Goal: Information Seeking & Learning: Check status

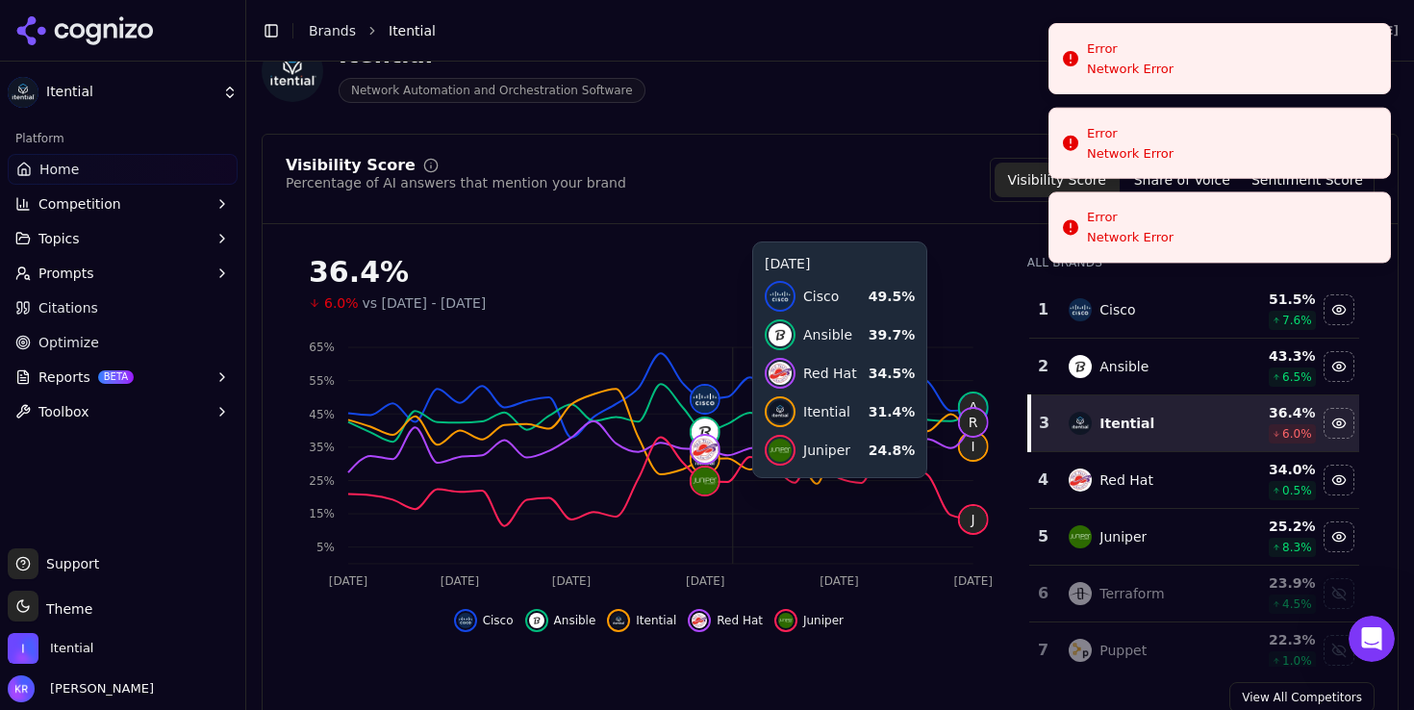
scroll to position [114, 0]
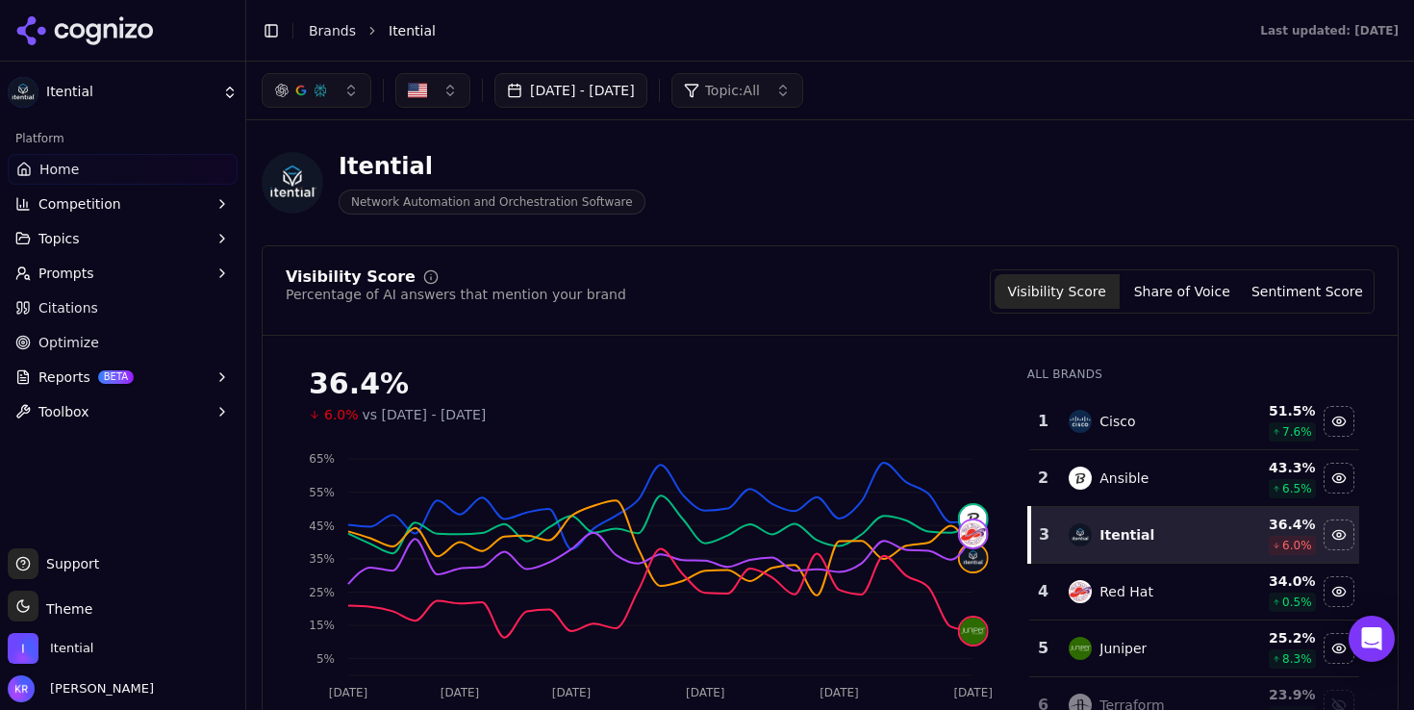
click at [647, 87] on button "[DATE] - [DATE]" at bounding box center [570, 90] width 153 height 35
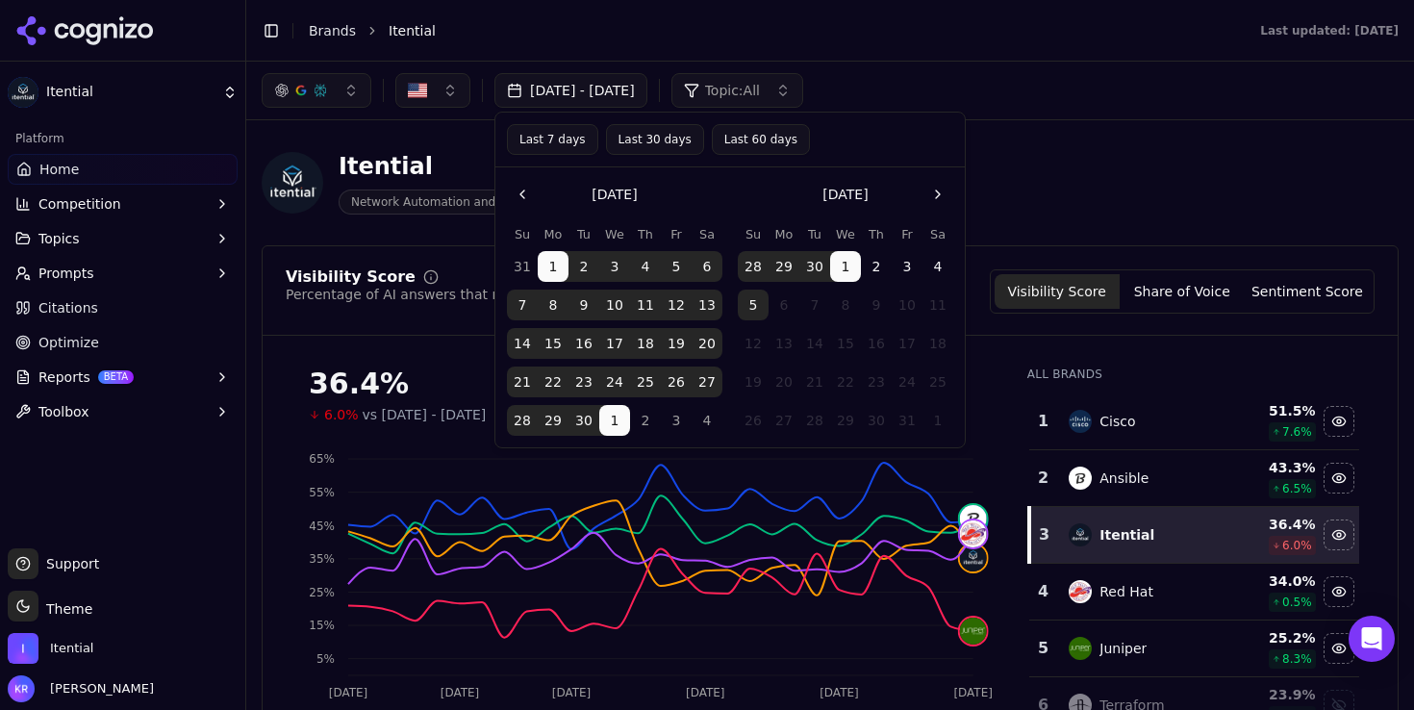
drag, startPoint x: 406, startPoint y: 418, endPoint x: 424, endPoint y: 418, distance: 18.3
click at [406, 418] on span "vs [DATE] - [DATE]" at bounding box center [425, 414] width 124 height 19
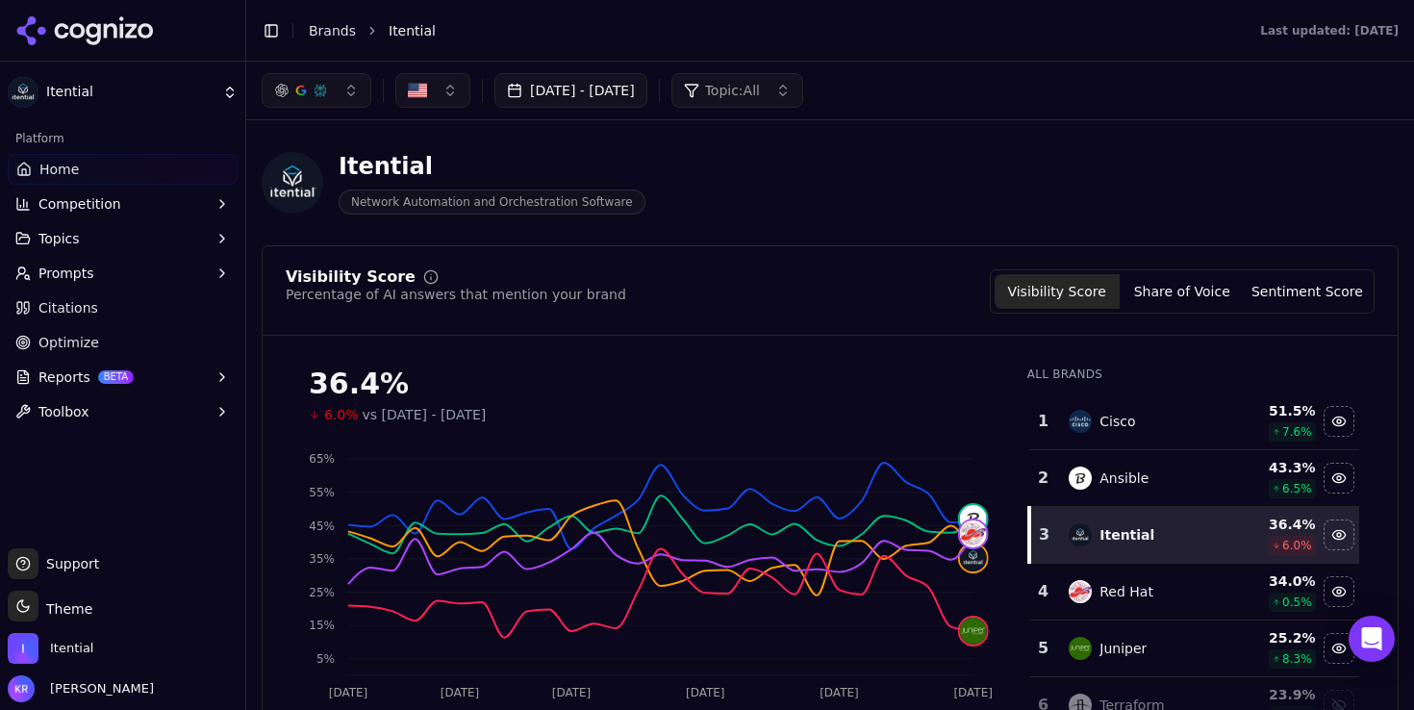
drag, startPoint x: 431, startPoint y: 418, endPoint x: 529, endPoint y: 422, distance: 98.2
click at [454, 420] on span "vs [DATE] - [DATE]" at bounding box center [425, 414] width 124 height 19
drag, startPoint x: 529, startPoint y: 422, endPoint x: 614, endPoint y: 417, distance: 84.8
click at [487, 419] on span "vs [DATE] - [DATE]" at bounding box center [425, 414] width 124 height 19
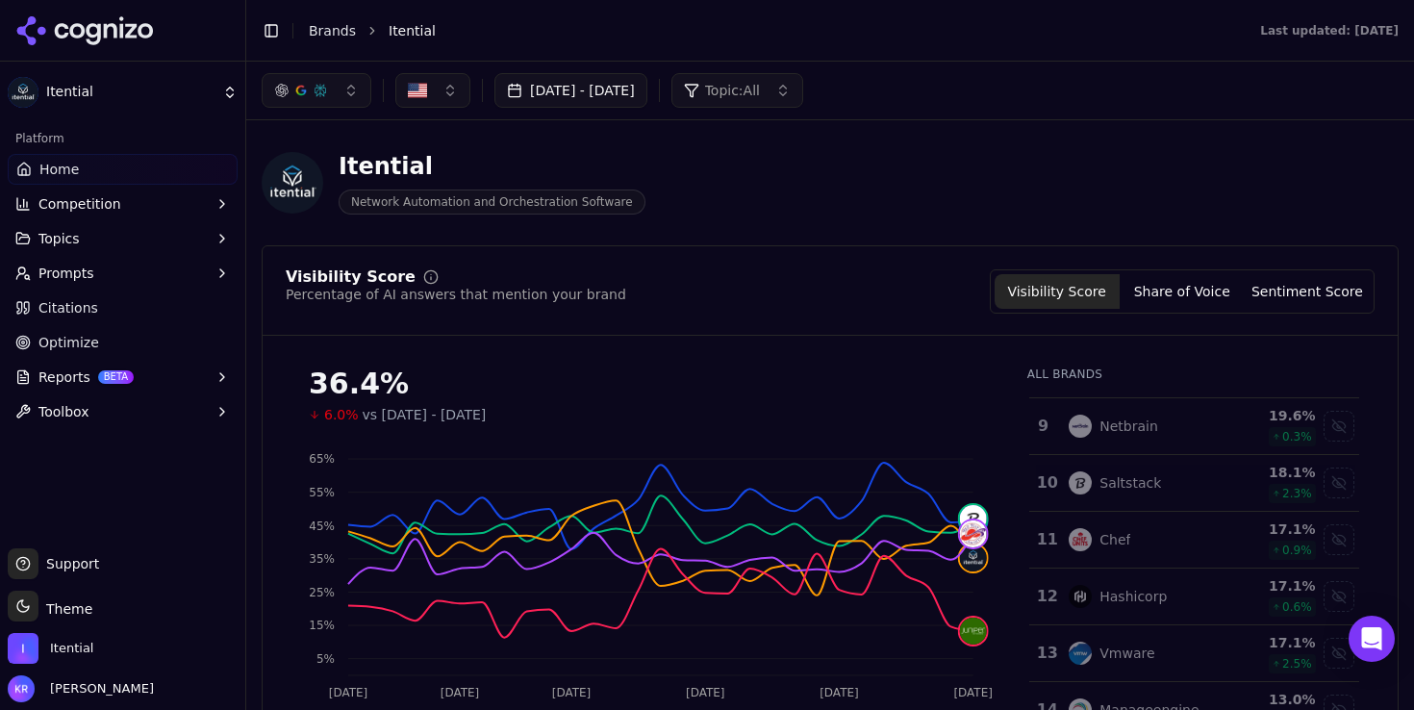
click at [647, 86] on button "[DATE] - [DATE]" at bounding box center [570, 90] width 153 height 35
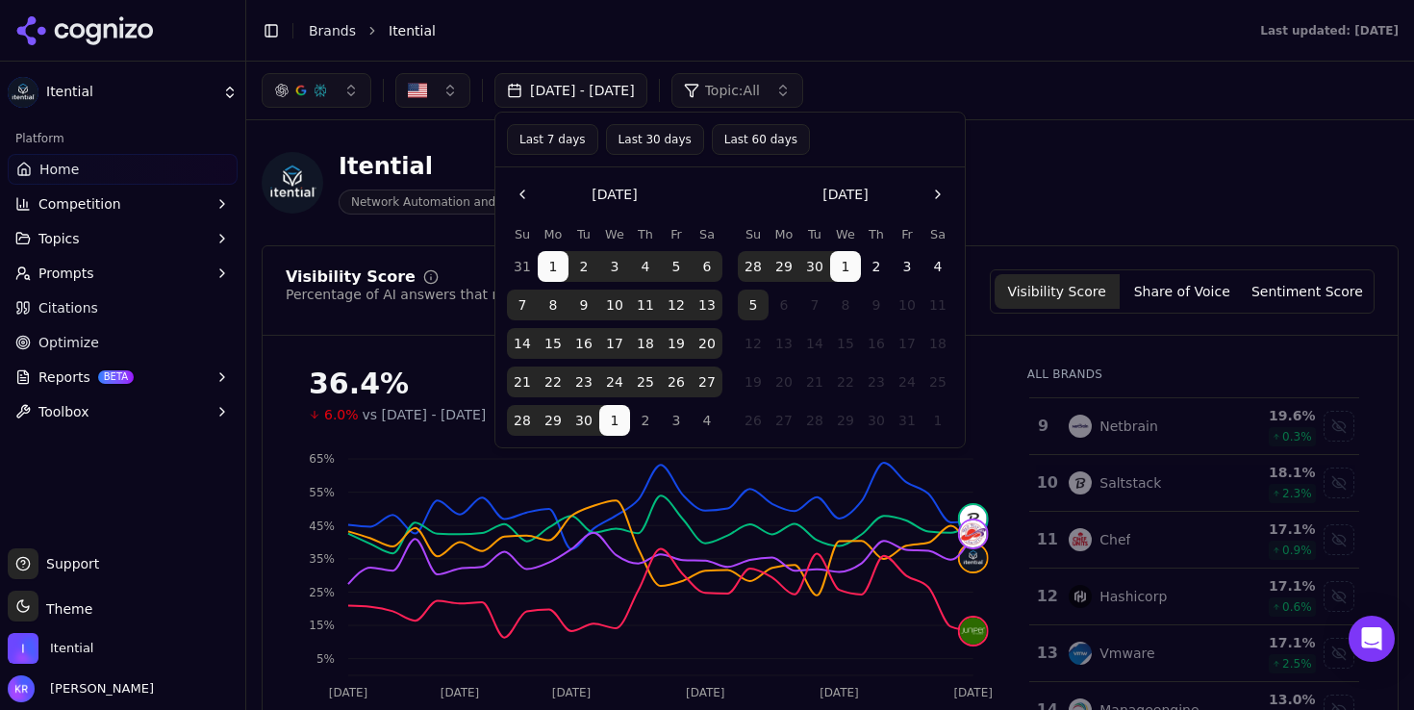
click at [941, 262] on button "4" at bounding box center [937, 266] width 31 height 31
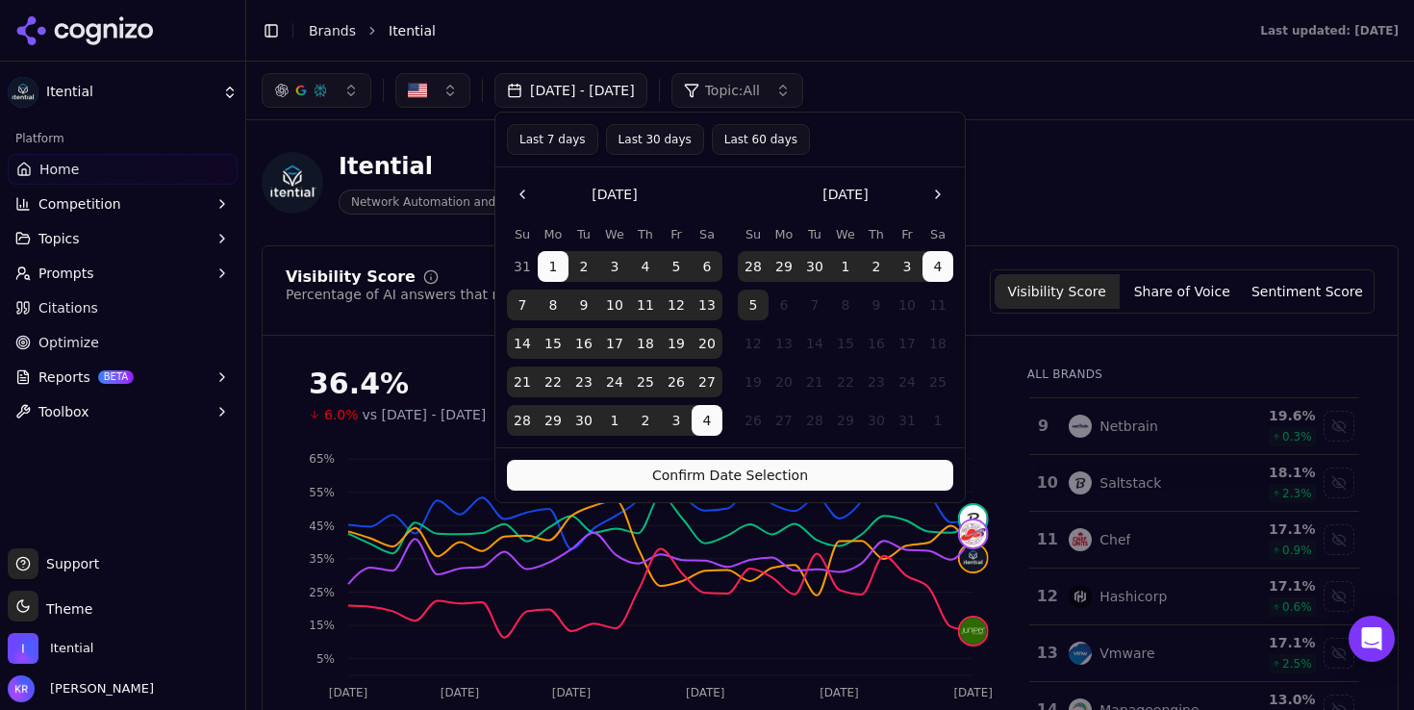
click at [825, 467] on button "Confirm Date Selection" at bounding box center [730, 475] width 446 height 31
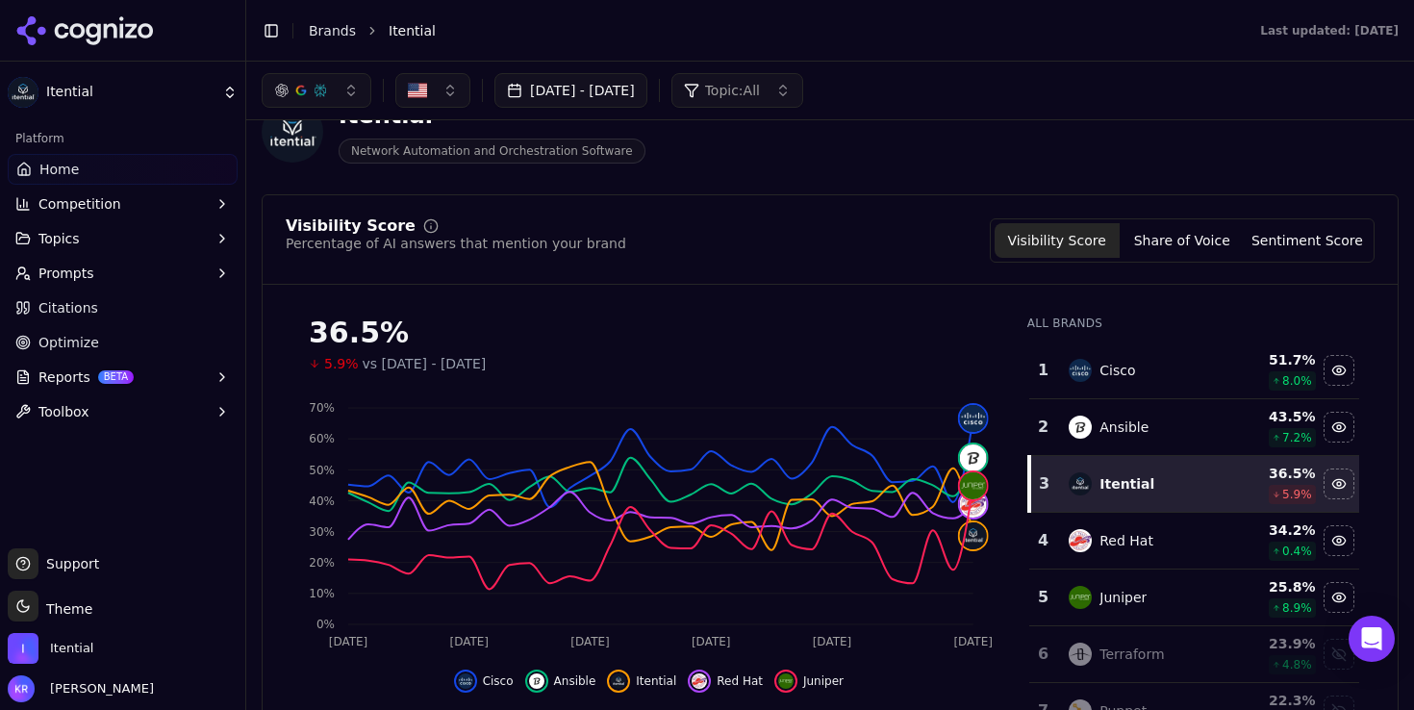
scroll to position [34, 0]
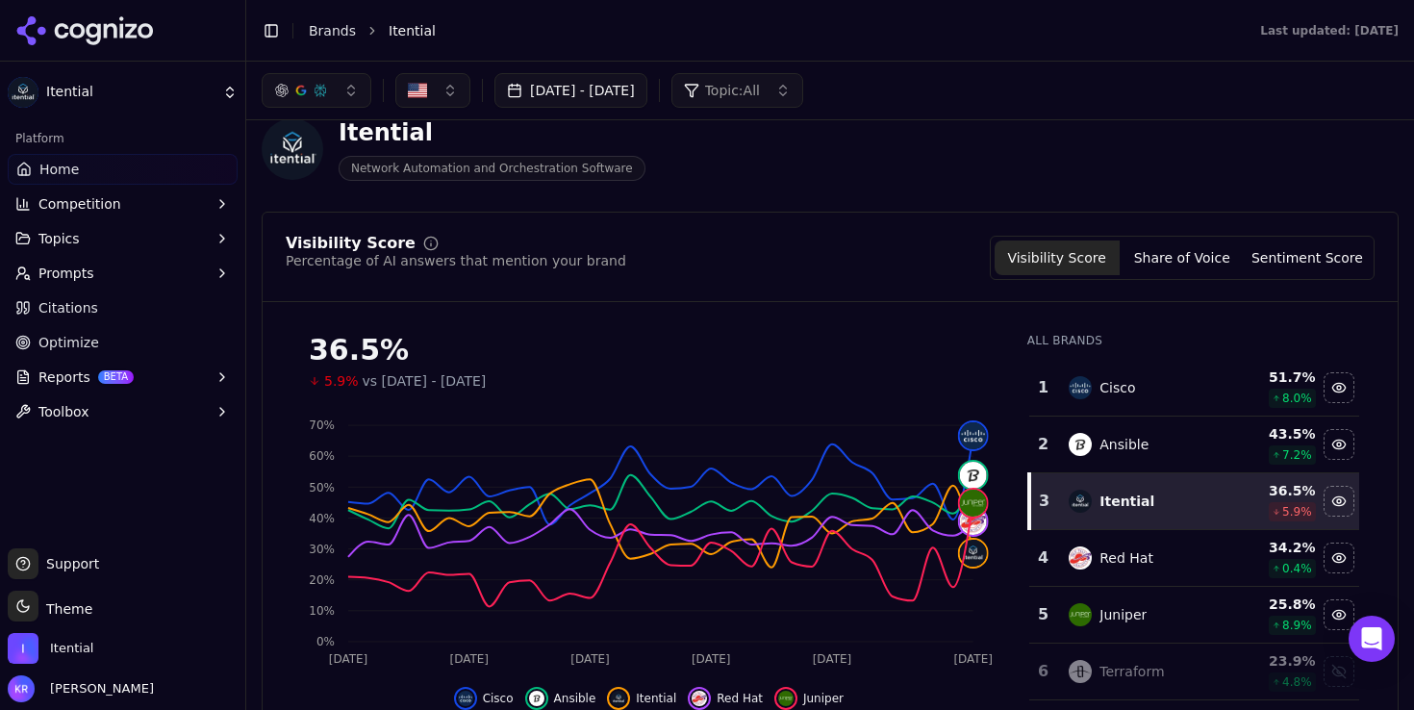
click at [1148, 255] on button "Share of Voice" at bounding box center [1182, 257] width 125 height 35
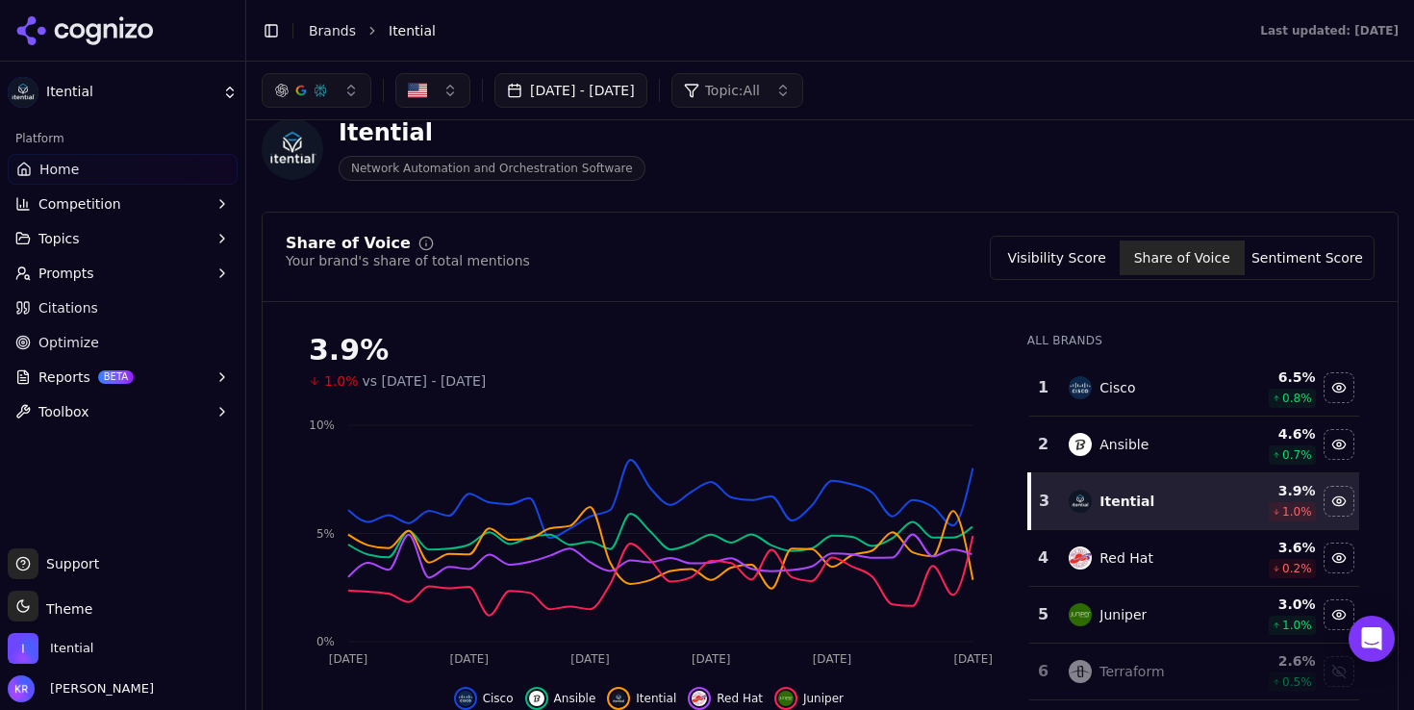
click at [1076, 258] on button "Visibility Score" at bounding box center [1057, 257] width 125 height 35
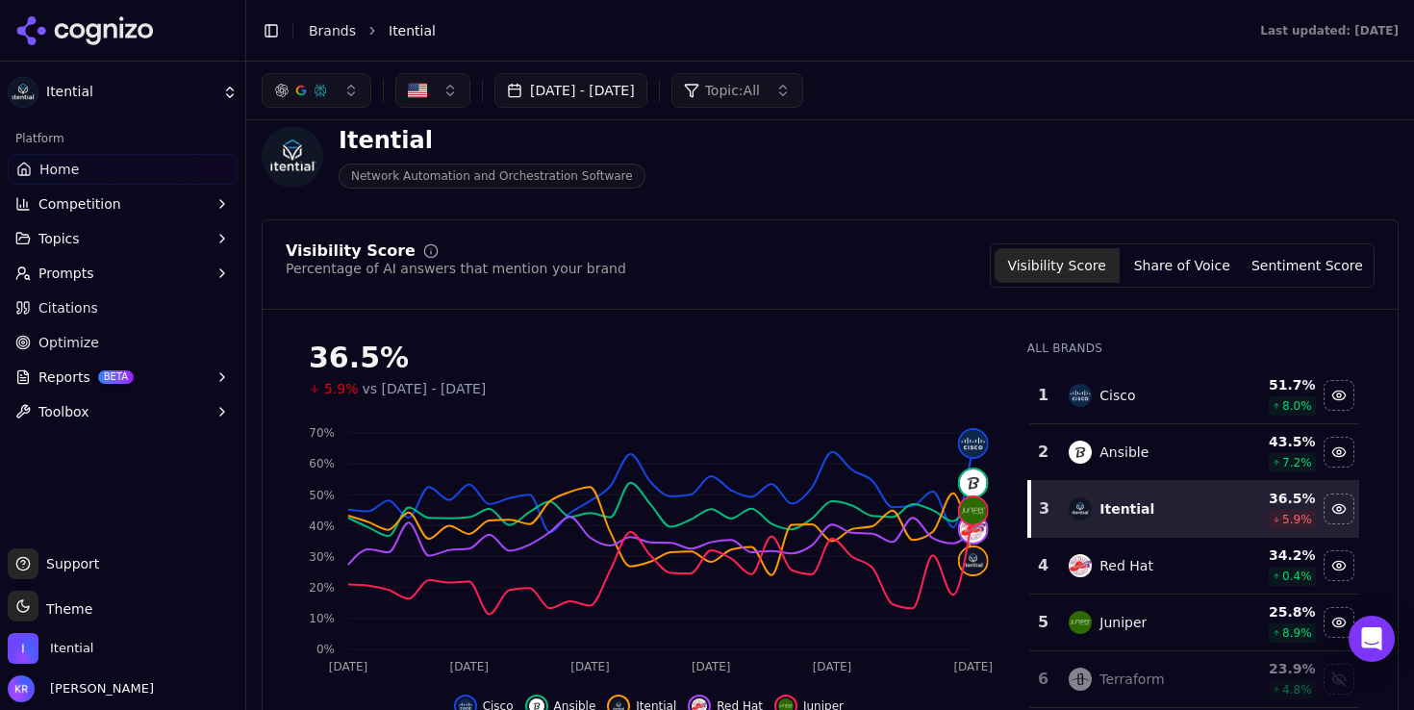
scroll to position [32, 0]
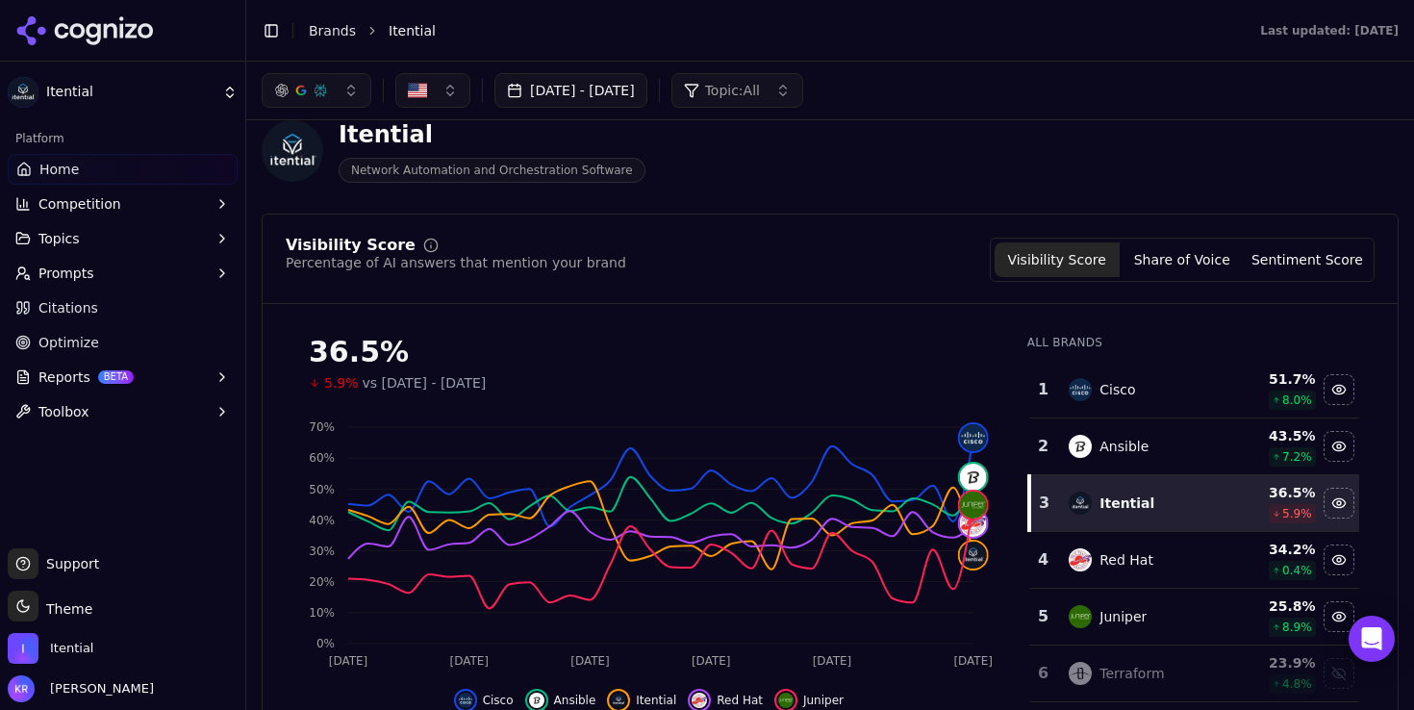
click at [487, 388] on span "vs [DATE] - [DATE]" at bounding box center [425, 382] width 124 height 19
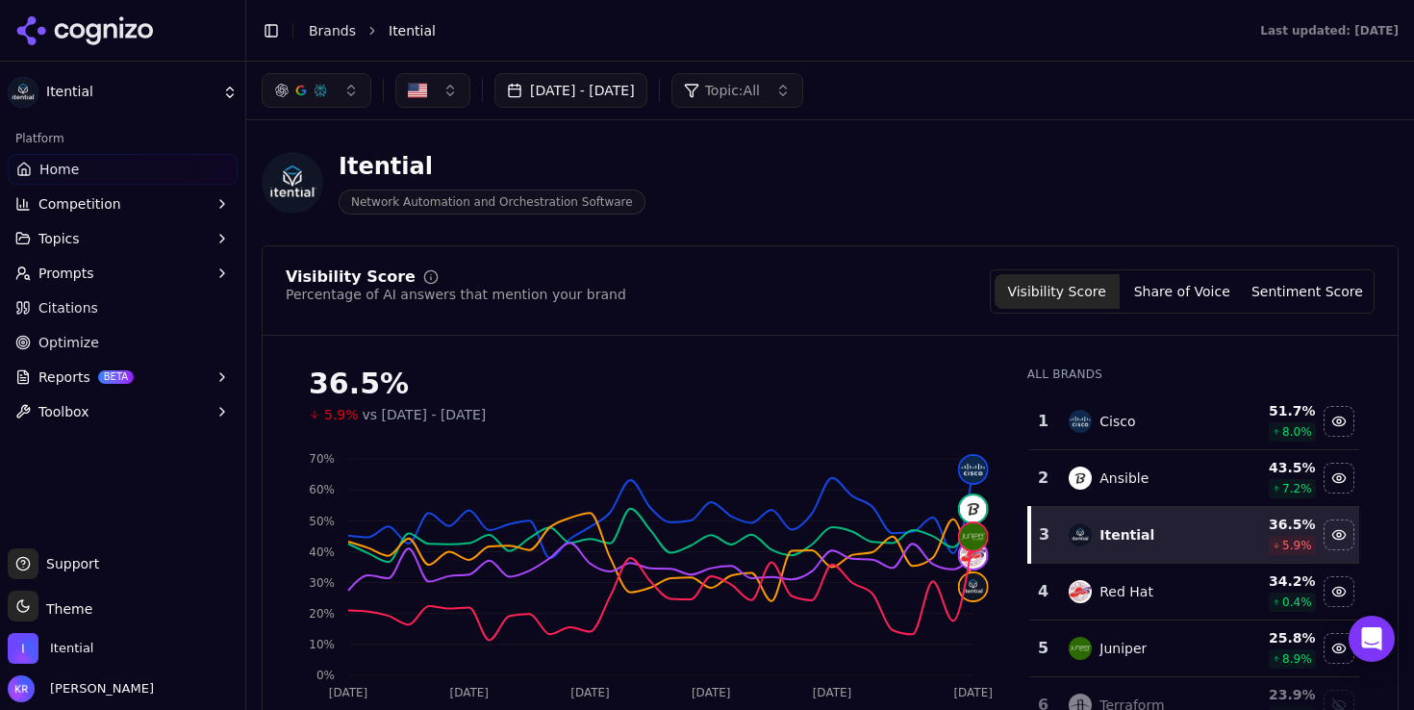
click at [887, 91] on div "[DATE] - [DATE] Topic: All" at bounding box center [830, 90] width 1137 height 35
click at [803, 91] on button "Topic: All" at bounding box center [737, 90] width 132 height 35
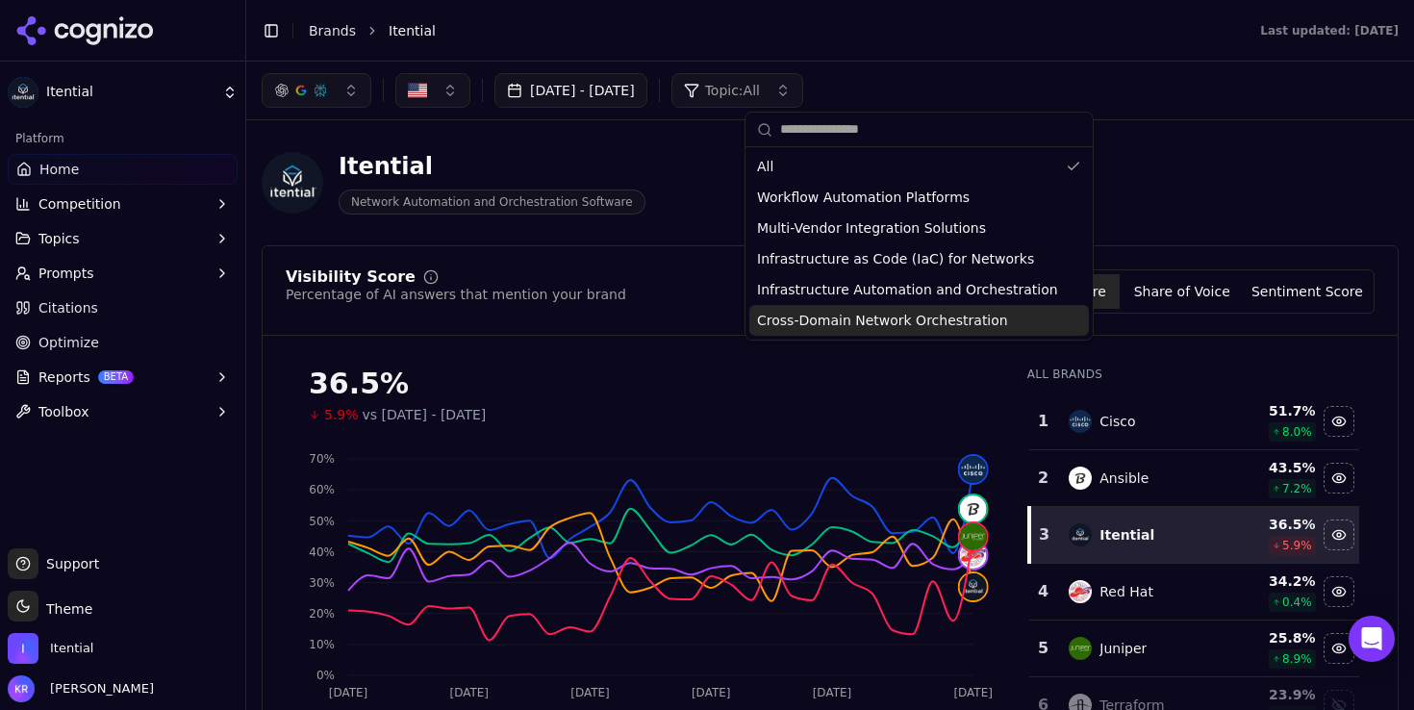
click at [866, 317] on span "Cross-Domain Network Orchestration" at bounding box center [882, 320] width 251 height 19
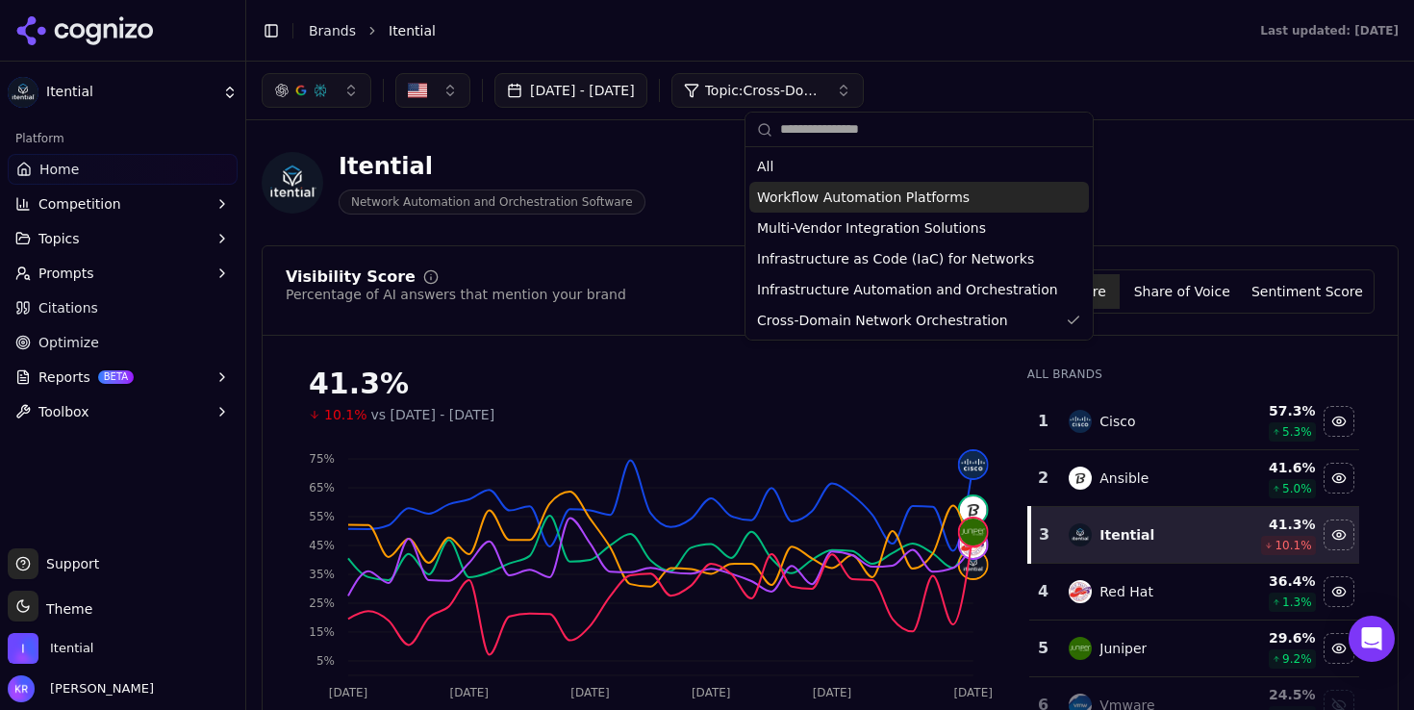
click at [873, 195] on span "Workflow Automation Platforms" at bounding box center [863, 197] width 213 height 19
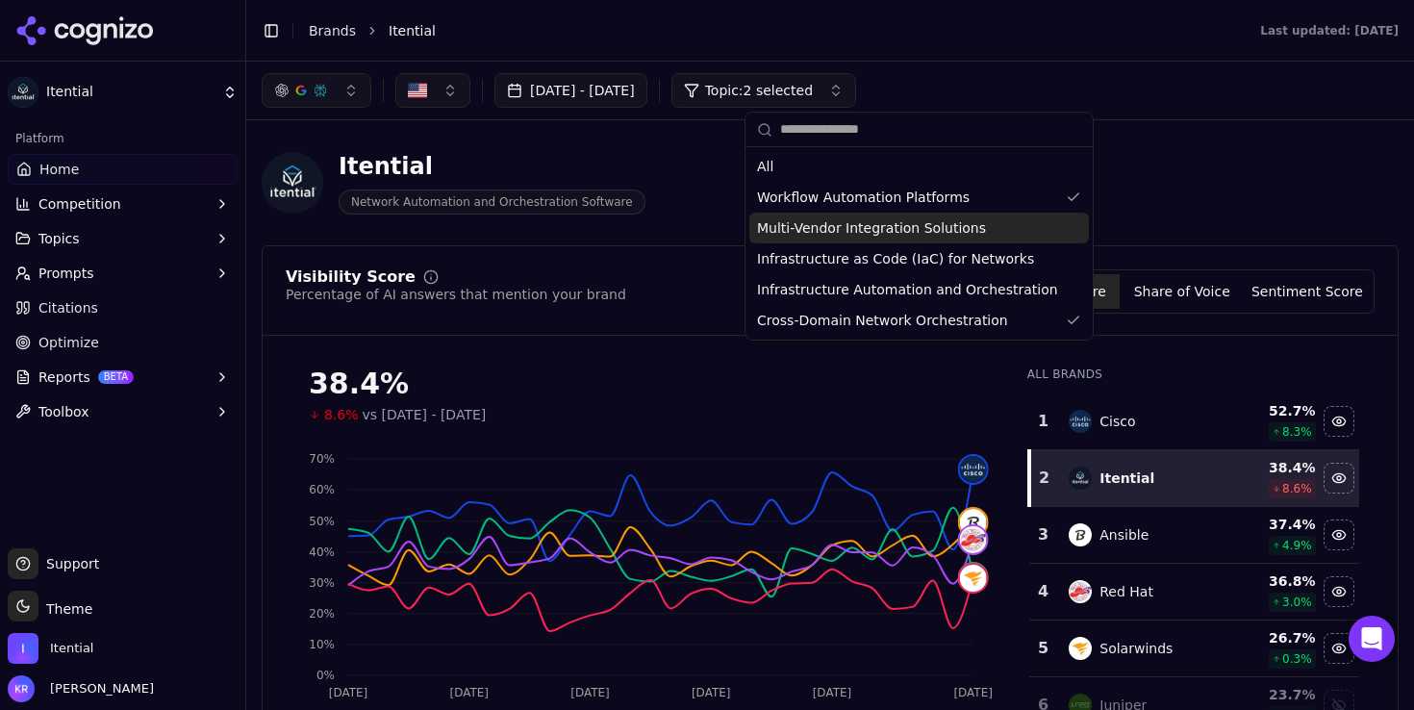
click at [828, 221] on span "Multi-Vendor Integration Solutions" at bounding box center [871, 227] width 229 height 19
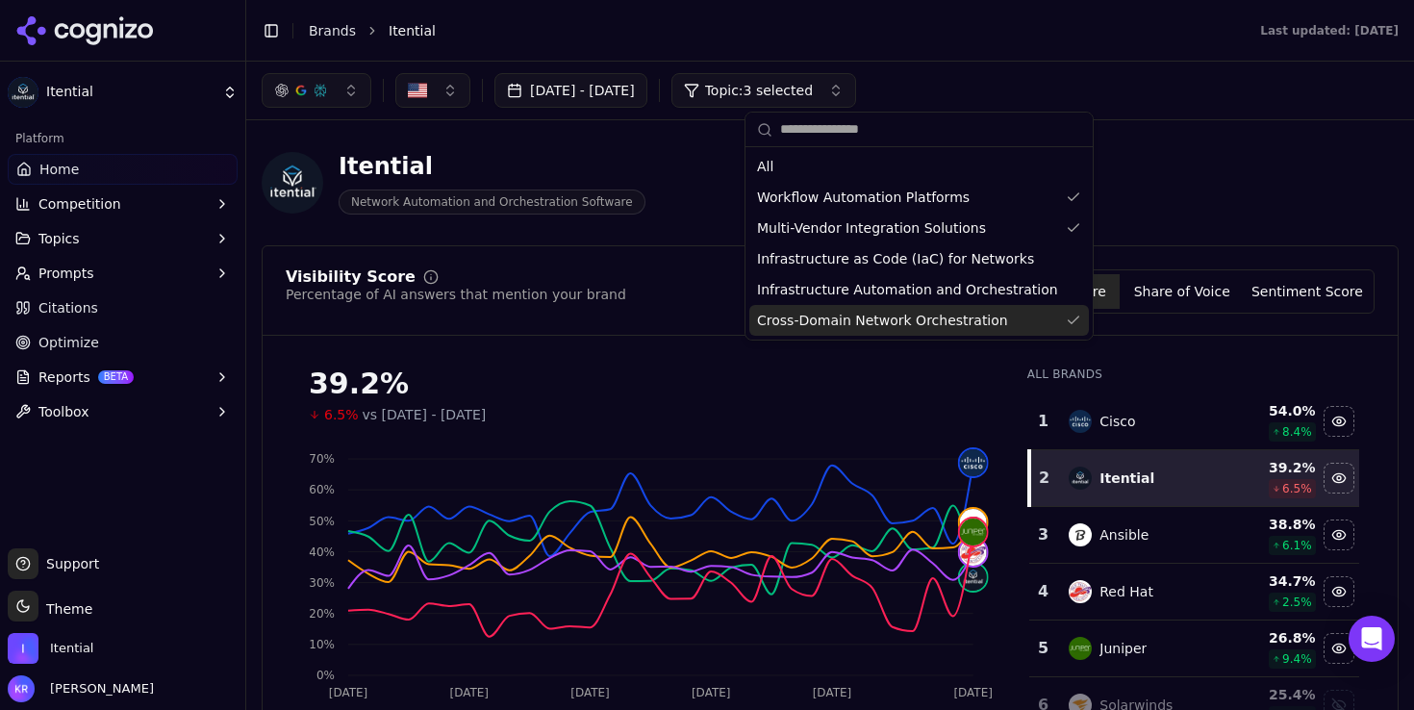
click at [888, 320] on span "Cross-Domain Network Orchestration" at bounding box center [882, 320] width 251 height 19
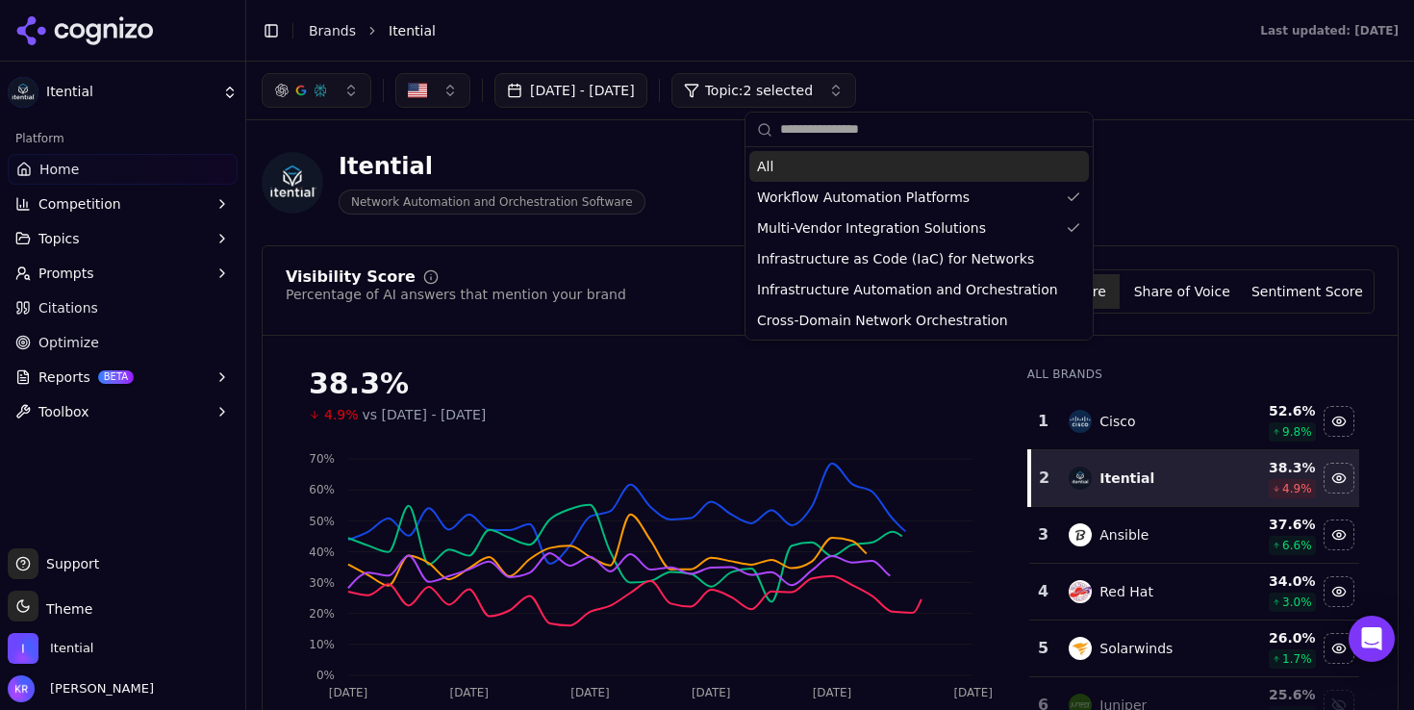
click at [1080, 156] on div "Itential Network Automation and Orchestration Software" at bounding box center [693, 182] width 862 height 63
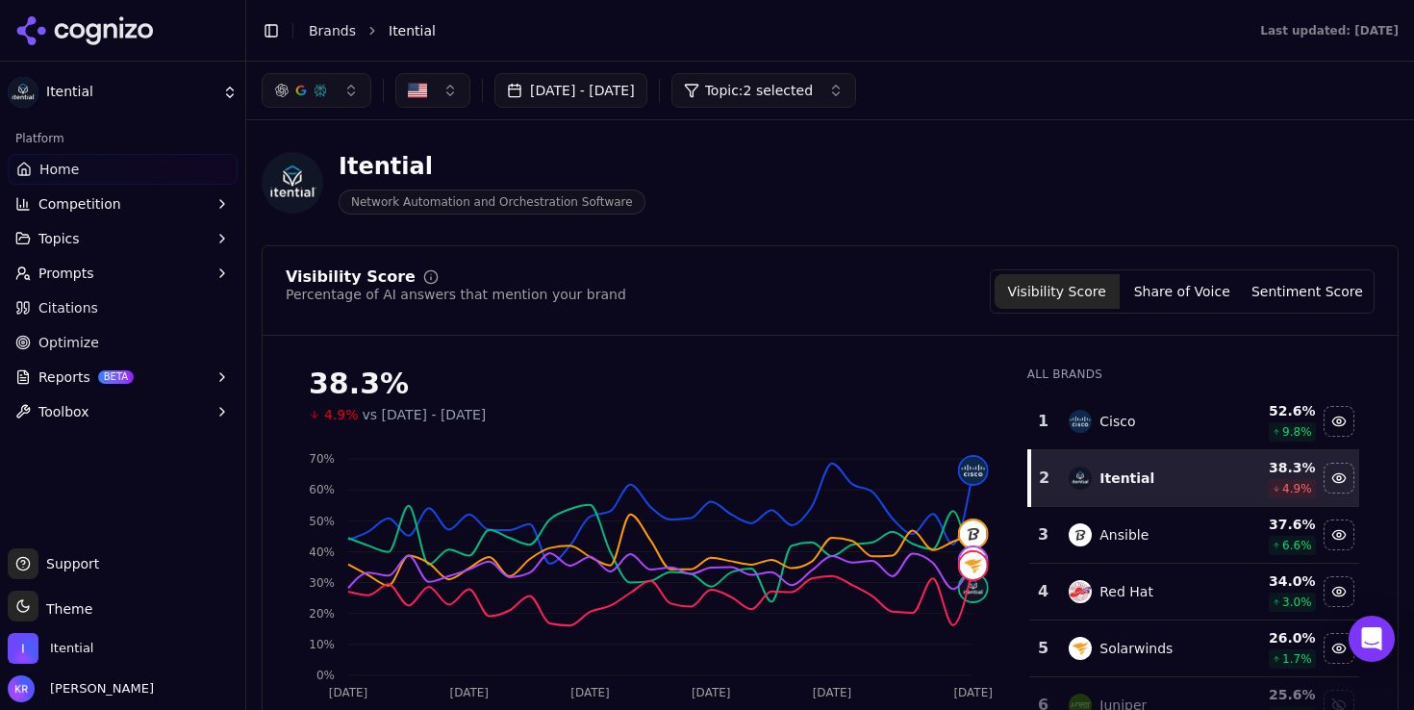
click at [583, 80] on button "[DATE] - [DATE]" at bounding box center [570, 90] width 153 height 35
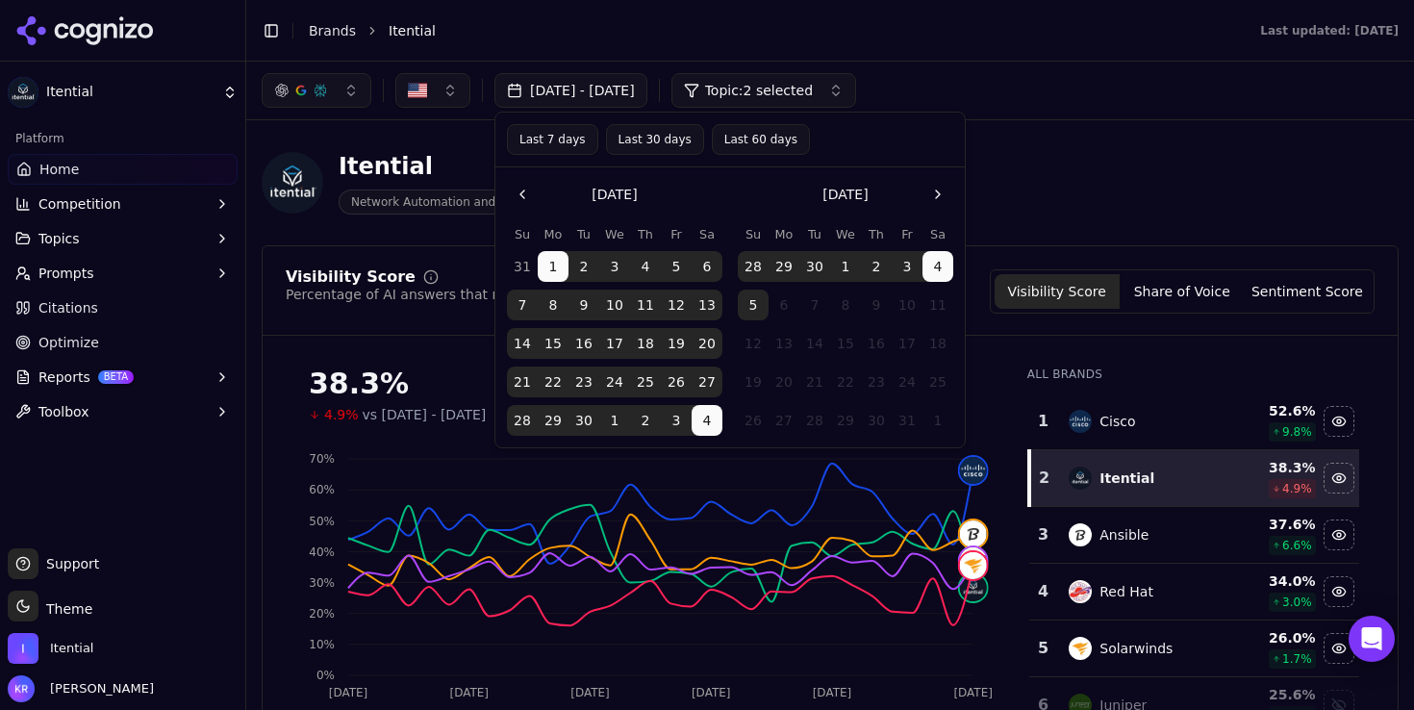
click at [518, 189] on button "Go to the Previous Month" at bounding box center [522, 194] width 31 height 31
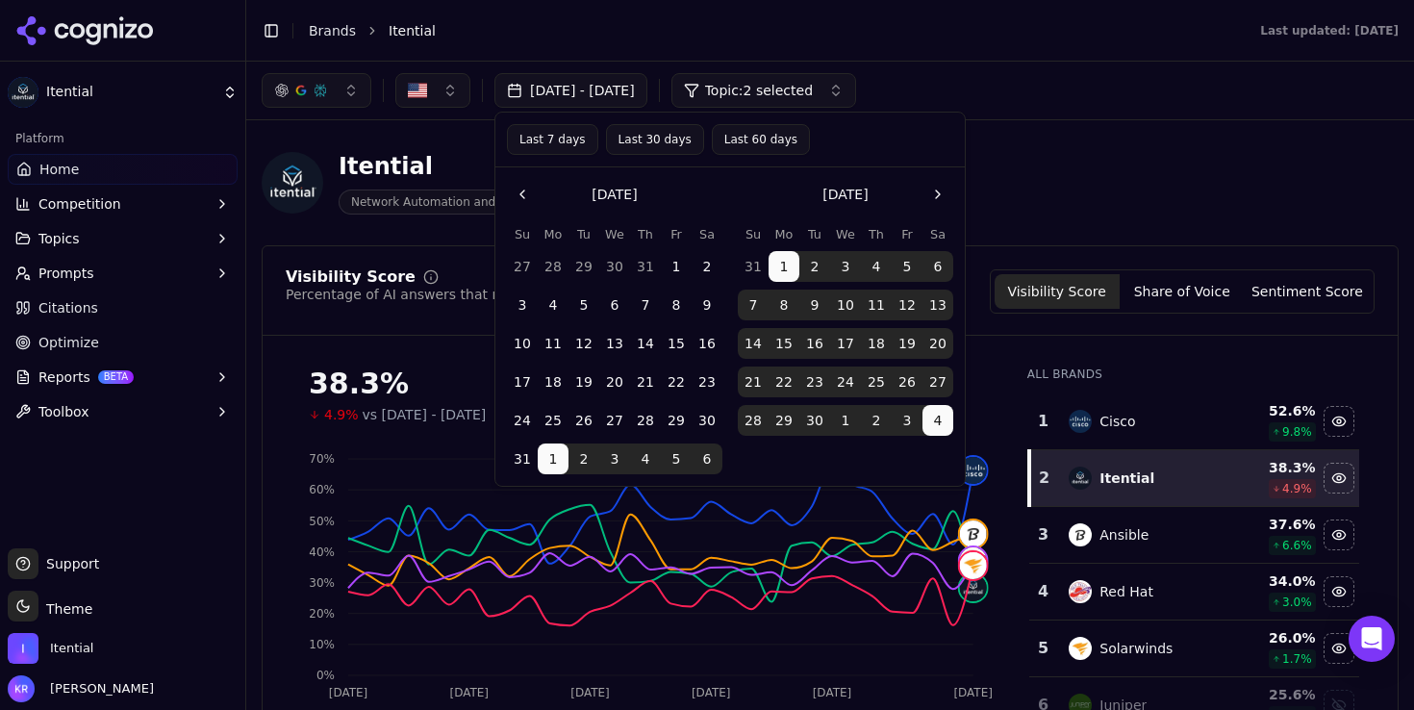
click at [518, 189] on button "Go to the Previous Month" at bounding box center [522, 194] width 31 height 31
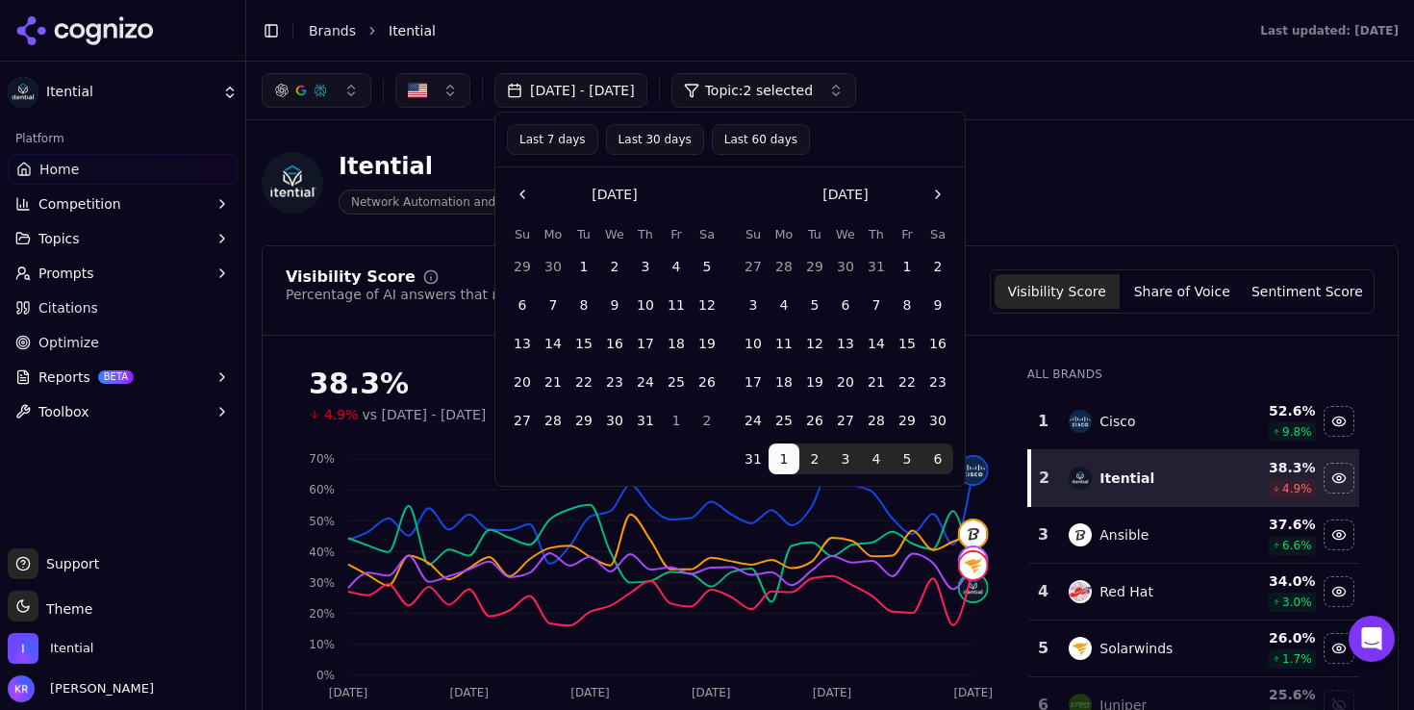
click at [573, 265] on button "1" at bounding box center [583, 266] width 31 height 31
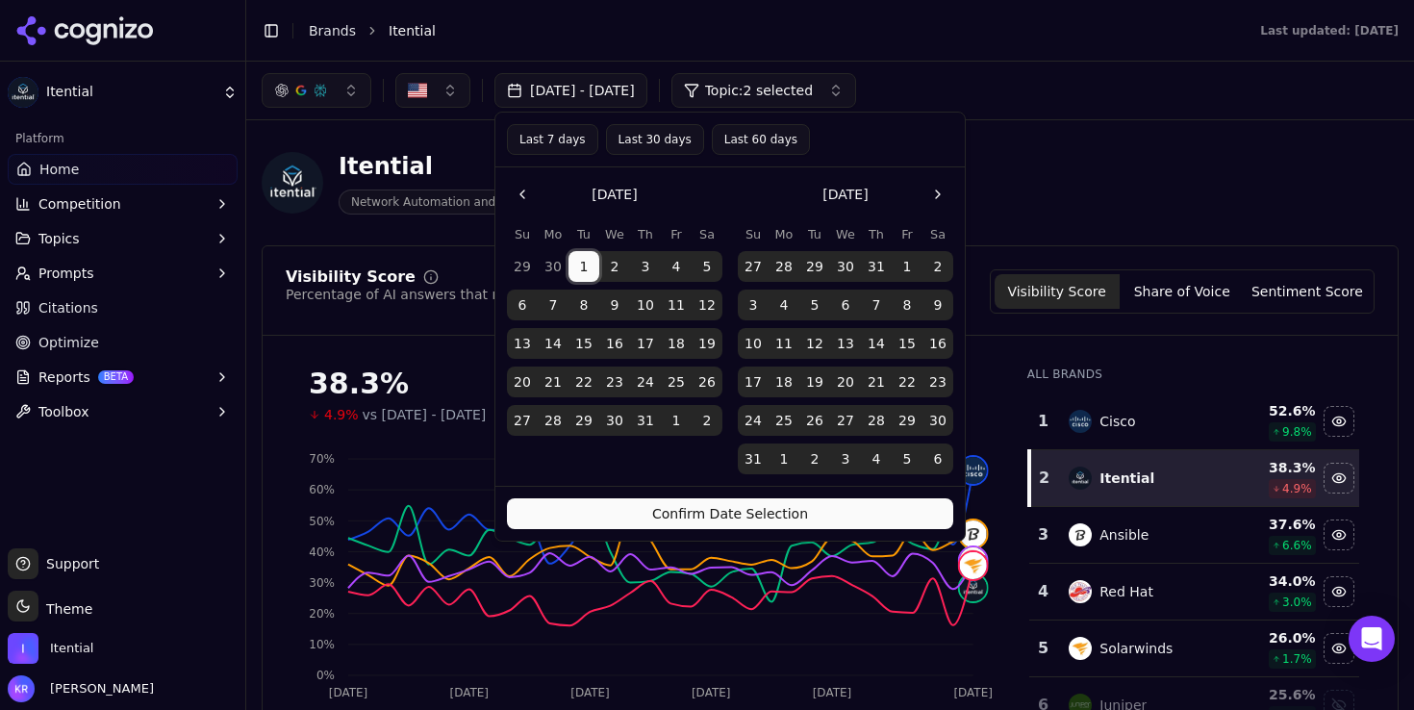
click at [810, 508] on button "Confirm Date Selection" at bounding box center [730, 513] width 446 height 31
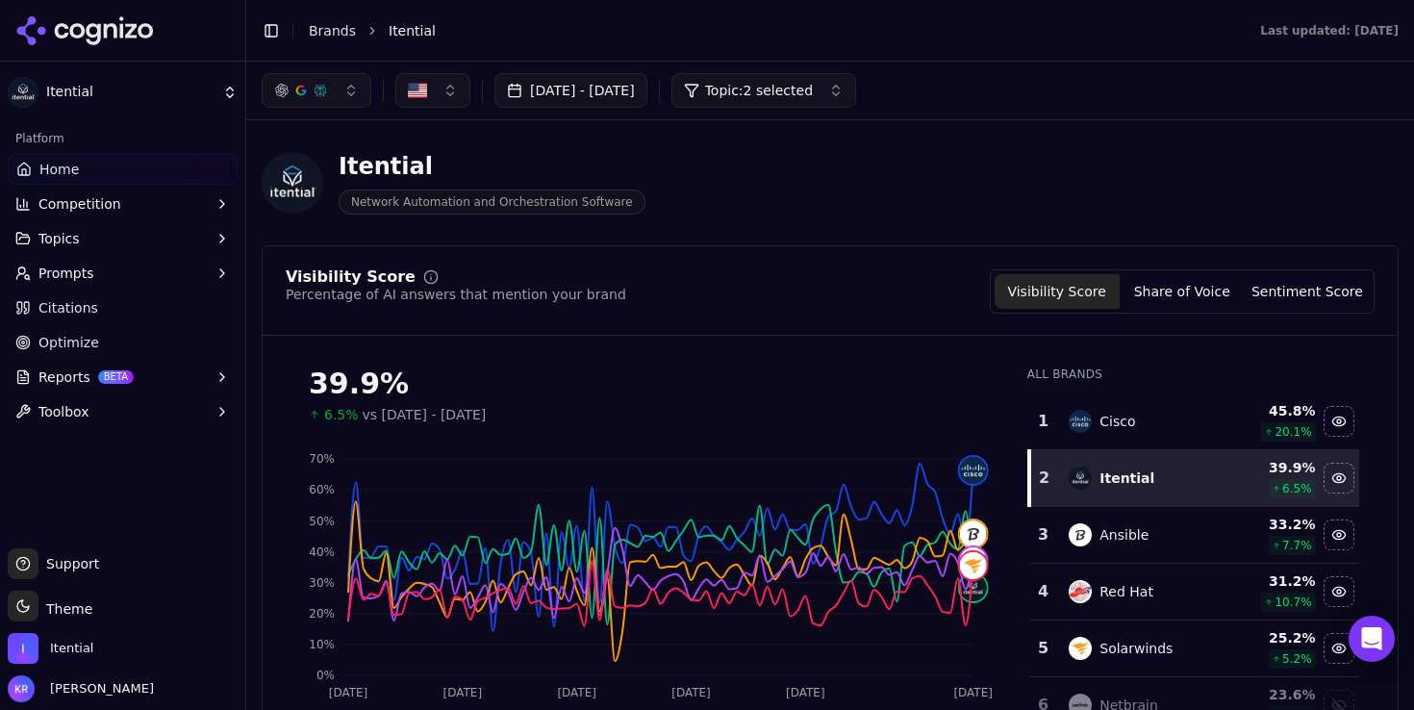
click at [813, 97] on span "Topic: 2 selected" at bounding box center [759, 90] width 108 height 19
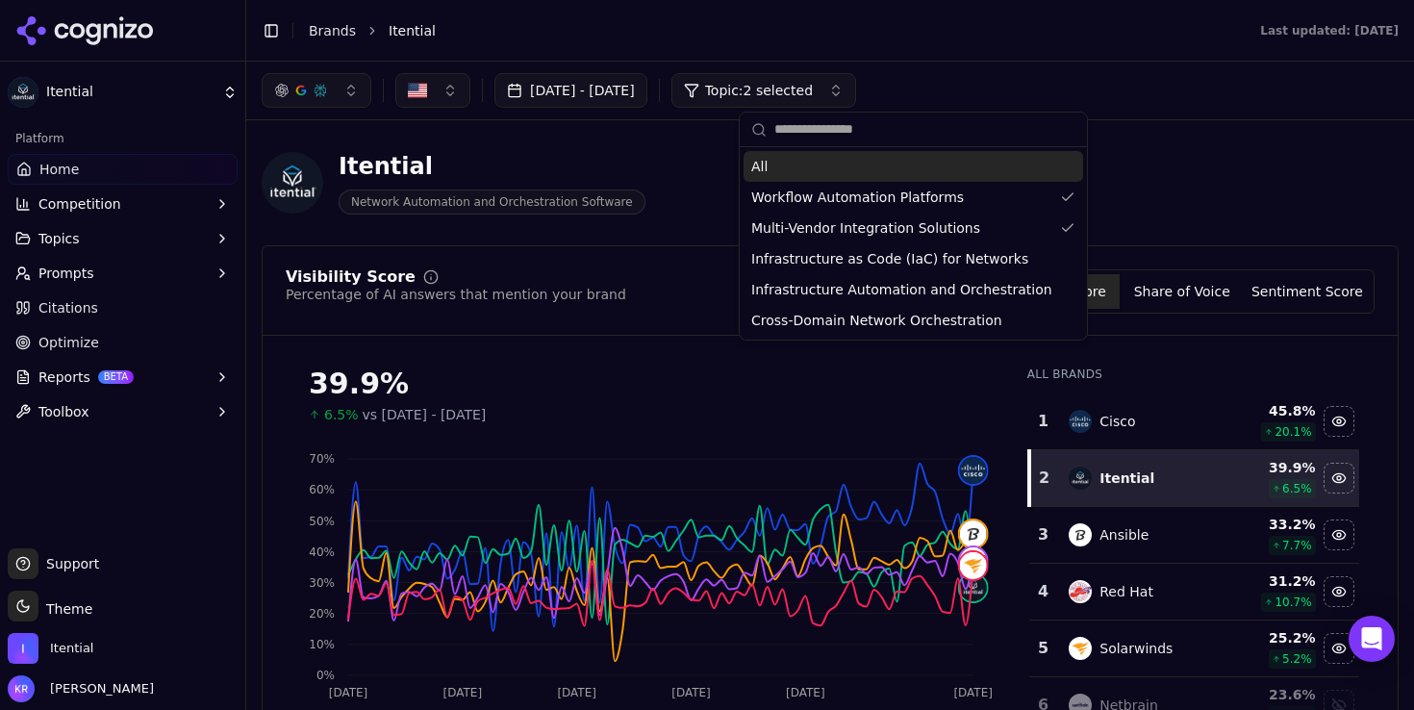
click at [854, 167] on div "All" at bounding box center [914, 166] width 340 height 31
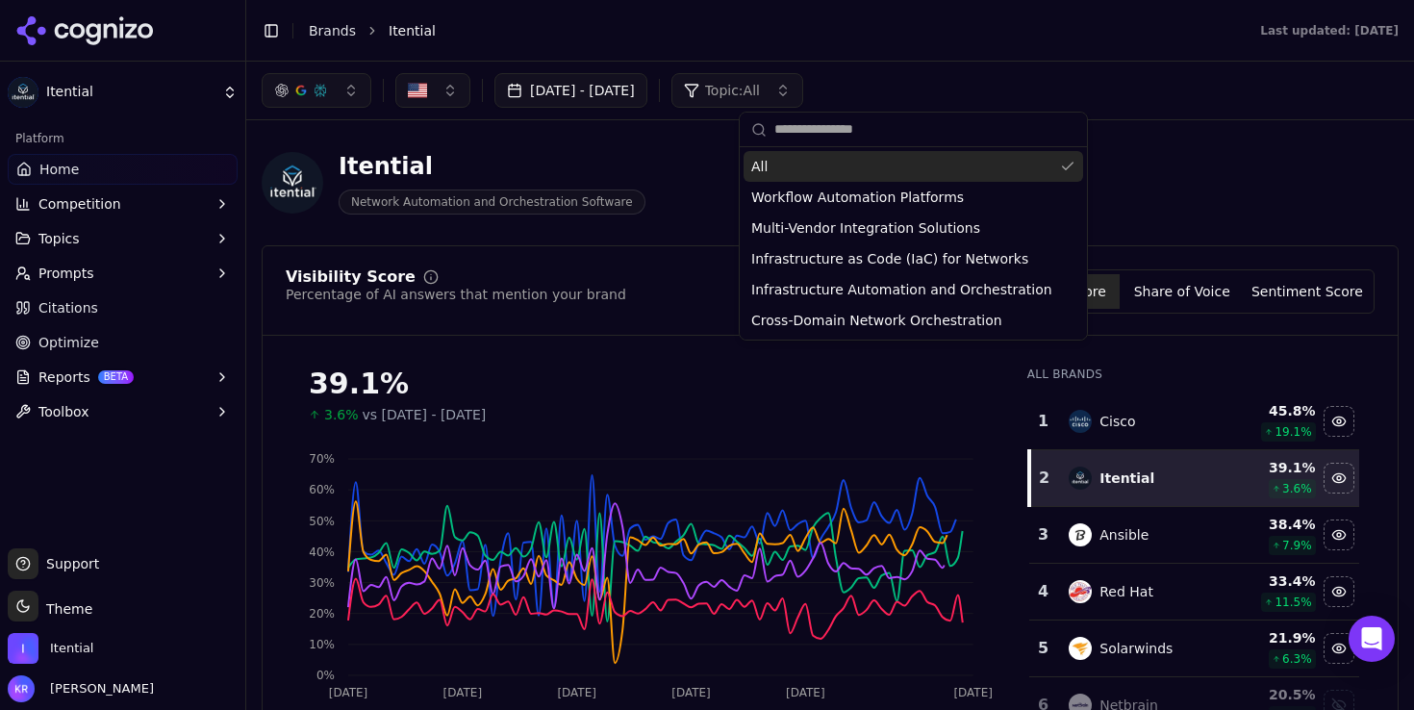
click at [1205, 160] on div "Itential Network Automation and Orchestration Software" at bounding box center [830, 183] width 1137 height 94
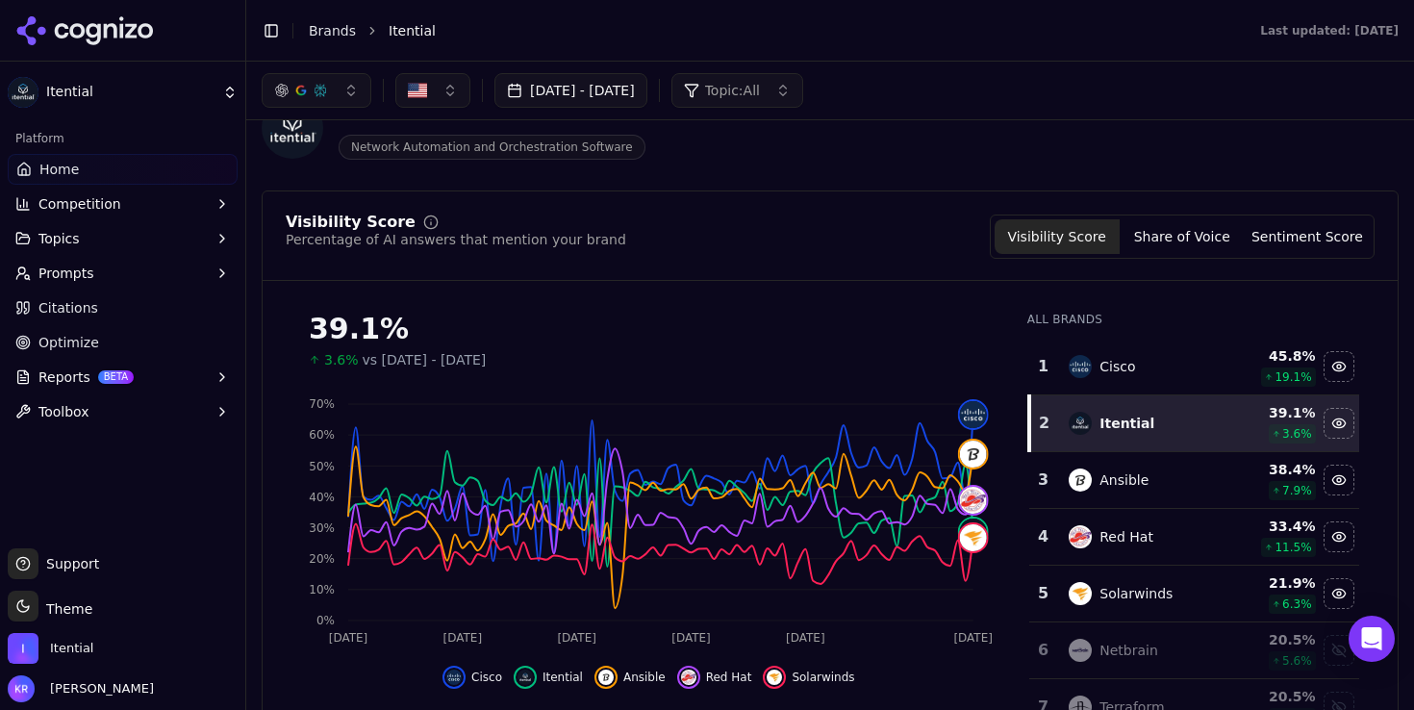
scroll to position [54, 0]
click at [1173, 233] on button "Share of Voice" at bounding box center [1182, 237] width 125 height 35
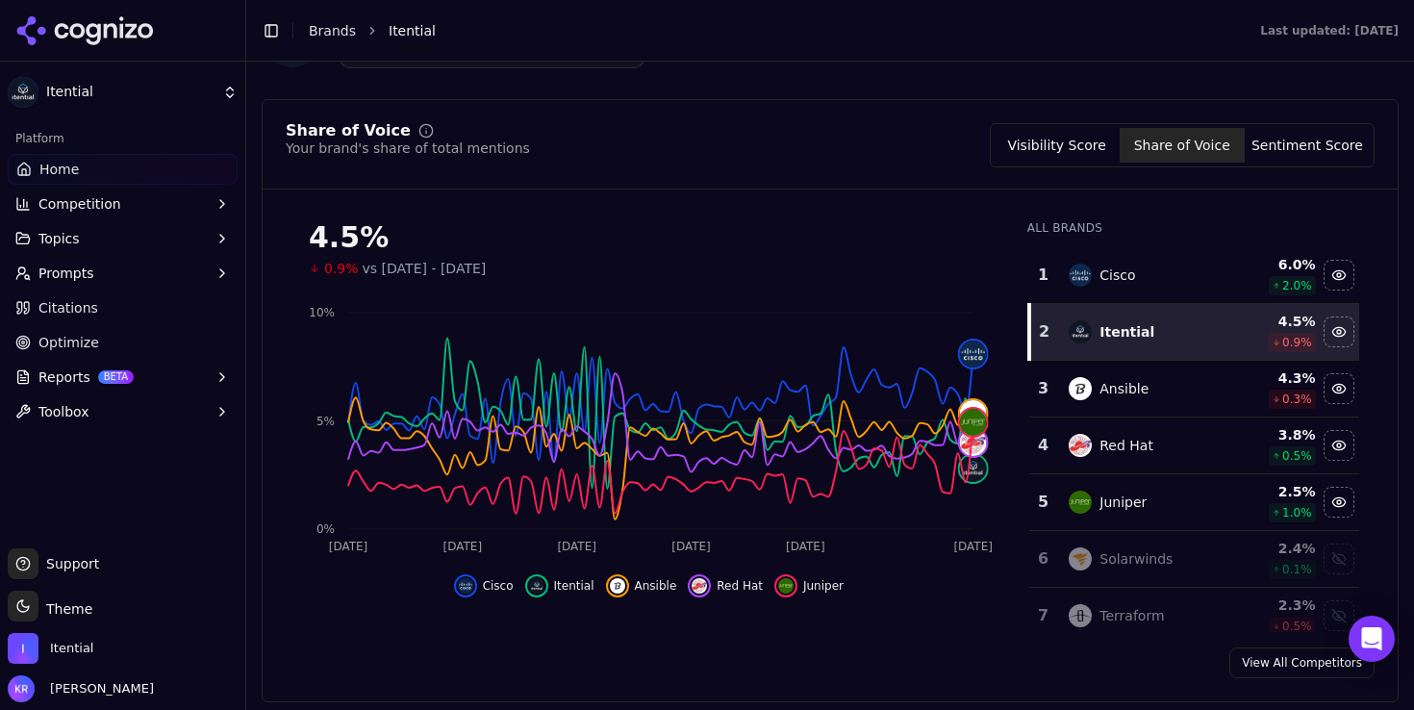
scroll to position [149, 0]
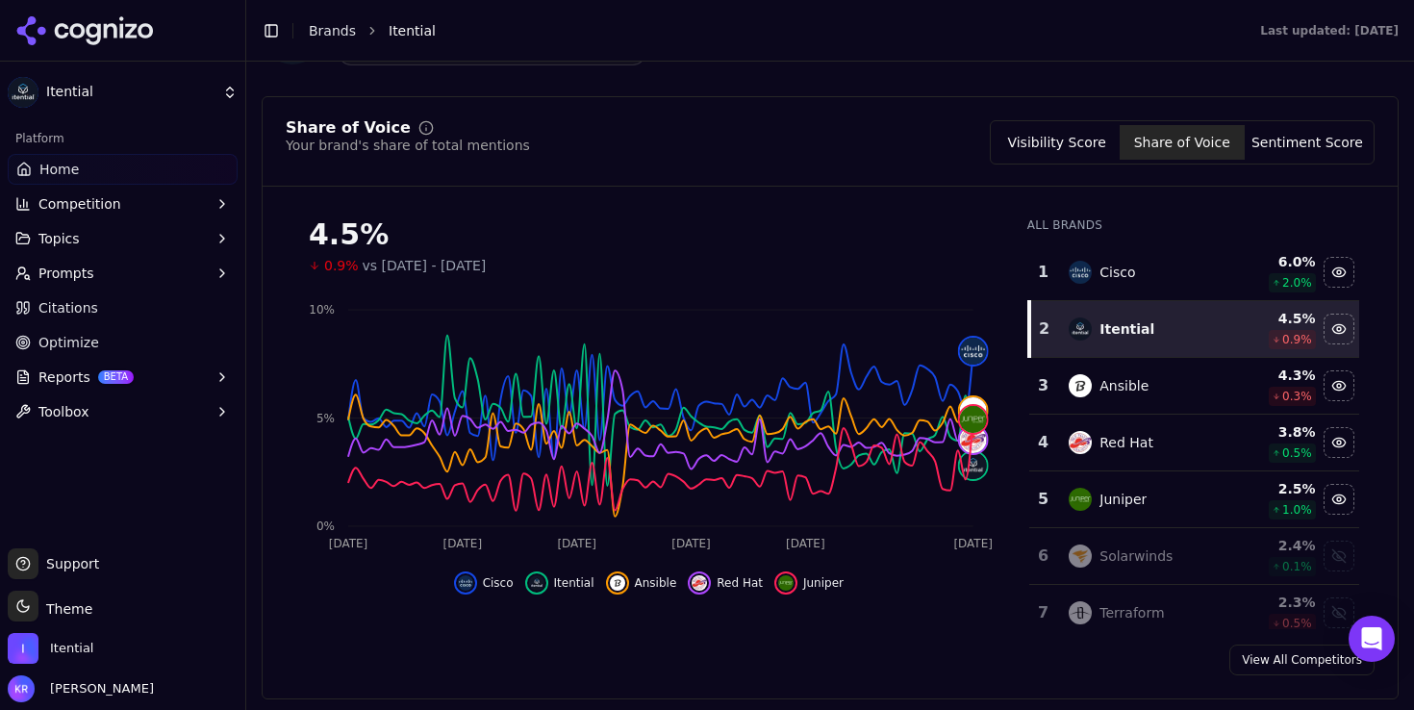
drag, startPoint x: 1288, startPoint y: 137, endPoint x: 1298, endPoint y: 139, distance: 10.0
click at [1287, 137] on button "Sentiment Score" at bounding box center [1307, 142] width 125 height 35
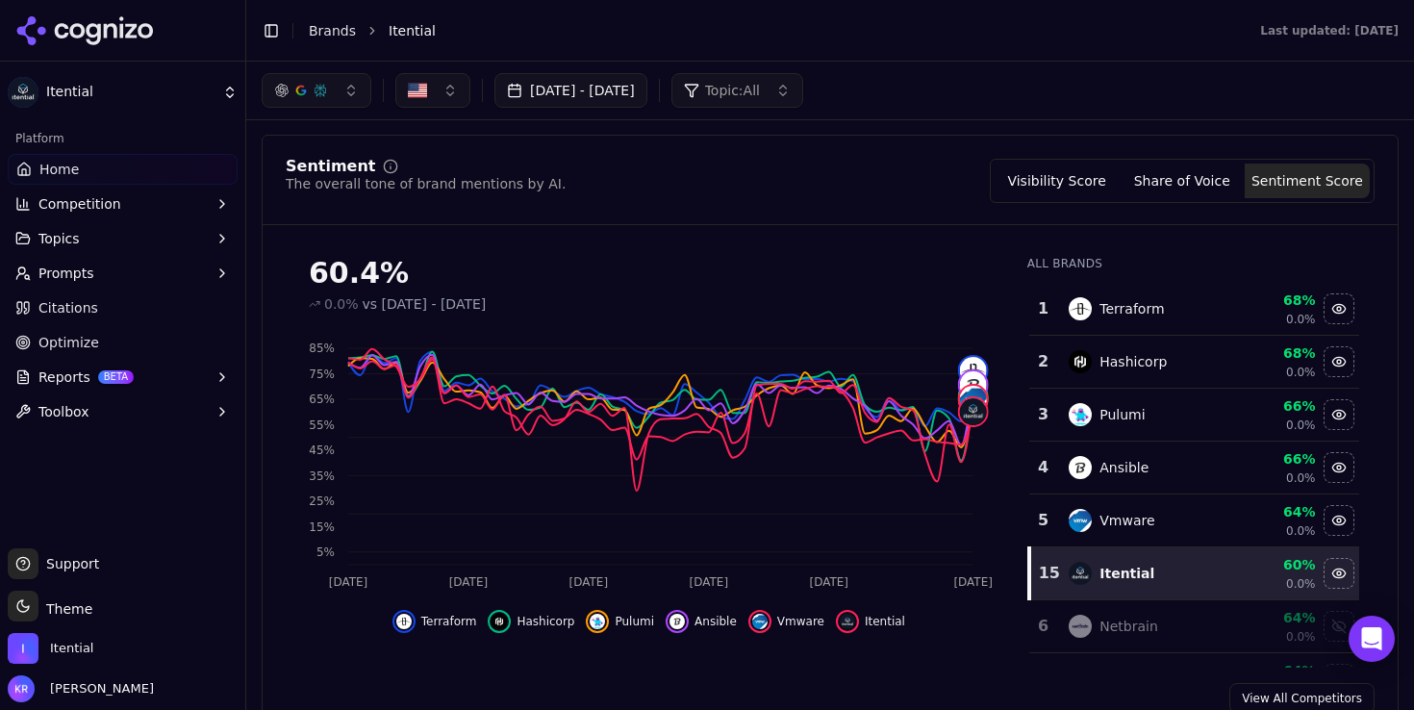
scroll to position [82, 0]
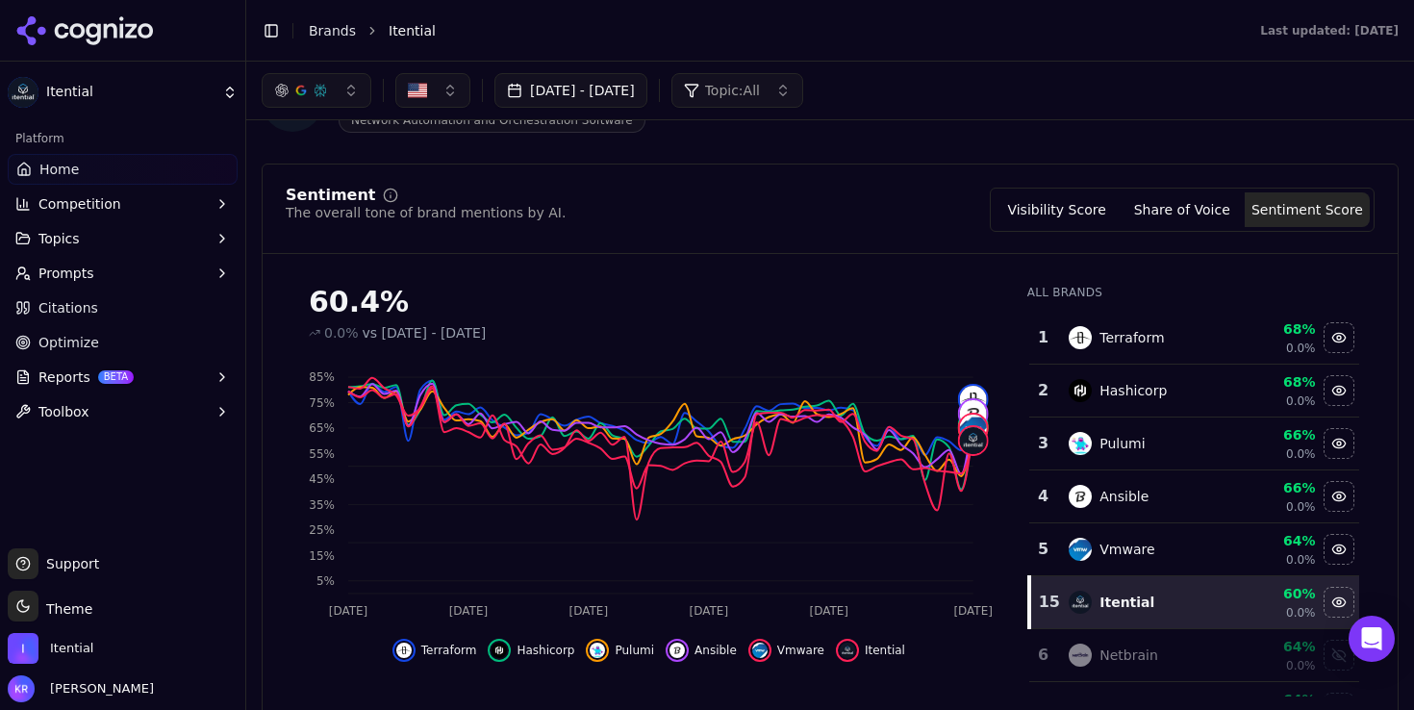
click at [1083, 209] on button "Visibility Score" at bounding box center [1057, 209] width 125 height 35
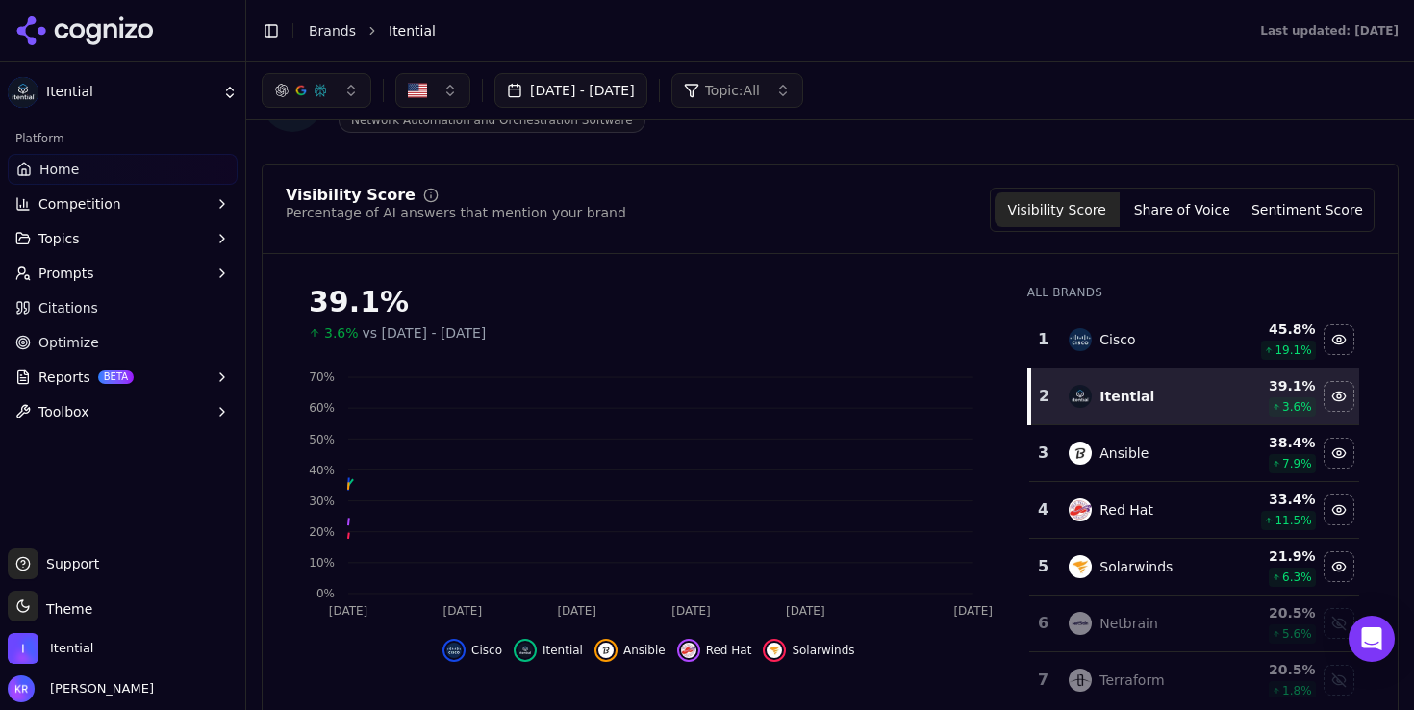
scroll to position [83, 0]
